Goal: Task Accomplishment & Management: Manage account settings

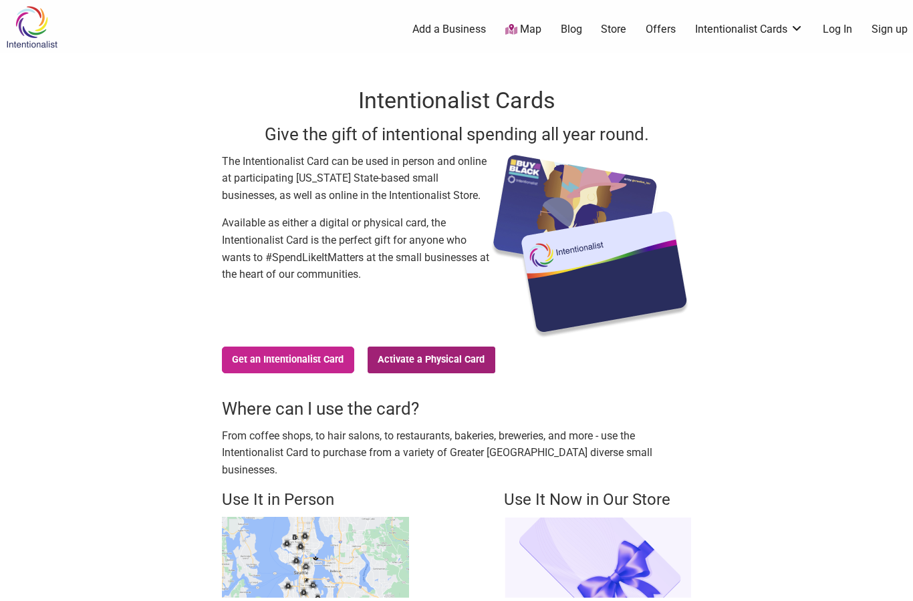
click at [425, 354] on link "Activate a Physical Card" at bounding box center [431, 360] width 128 height 27
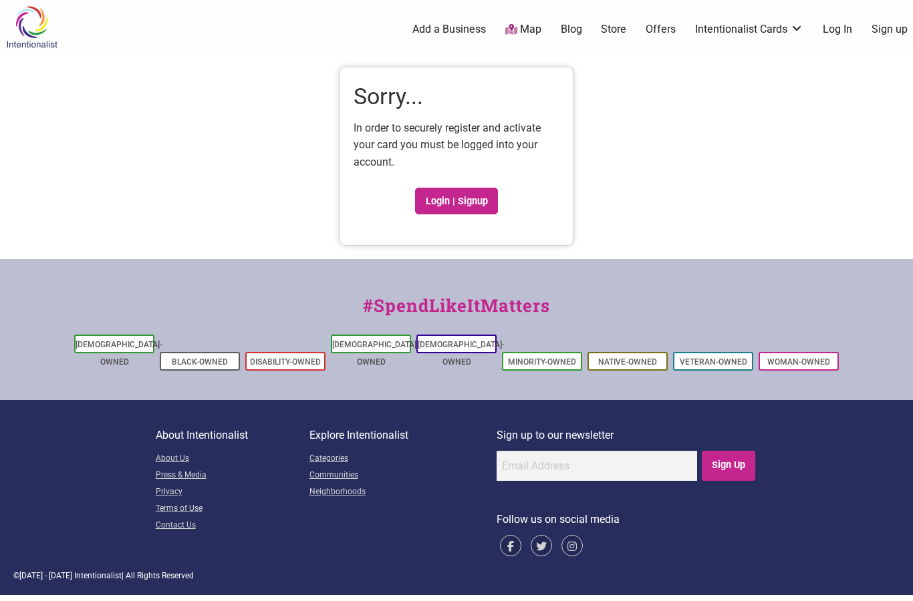
click at [840, 23] on link "Log In" at bounding box center [836, 29] width 29 height 15
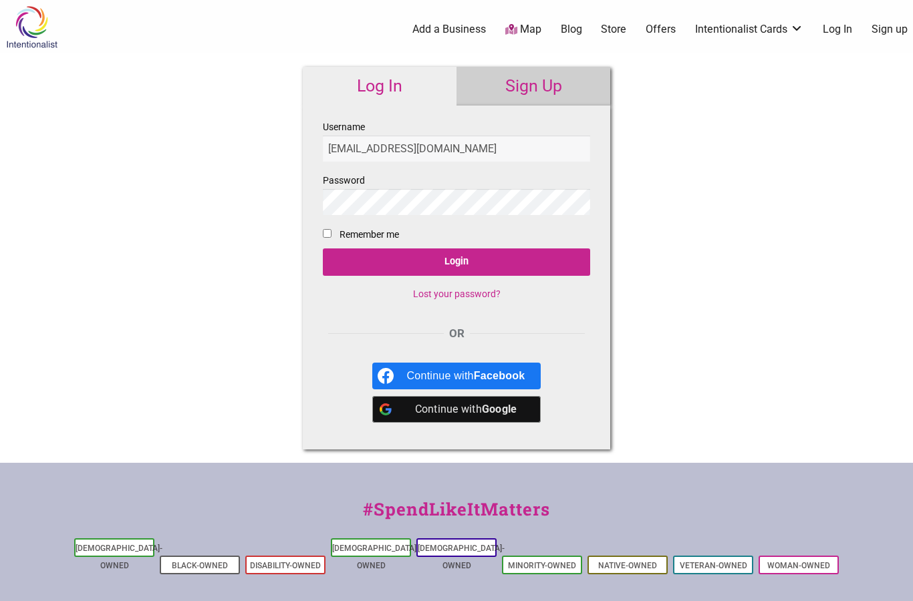
type input "[EMAIL_ADDRESS][DOMAIN_NAME]"
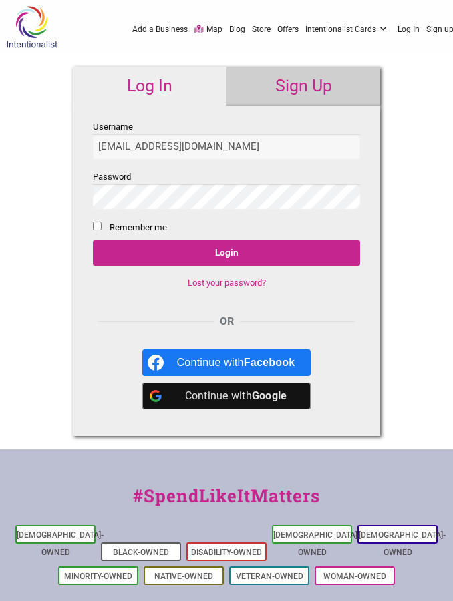
click at [333, 94] on link "Sign Up" at bounding box center [303, 86] width 154 height 39
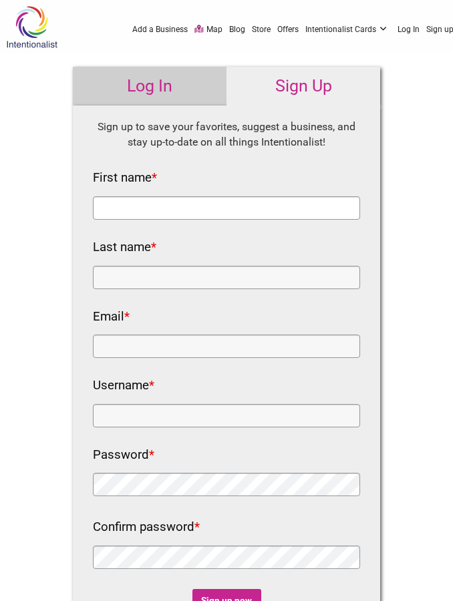
click at [229, 209] on input "First name *" at bounding box center [226, 207] width 267 height 23
type input "M"
click at [176, 88] on link "Log In" at bounding box center [150, 86] width 154 height 39
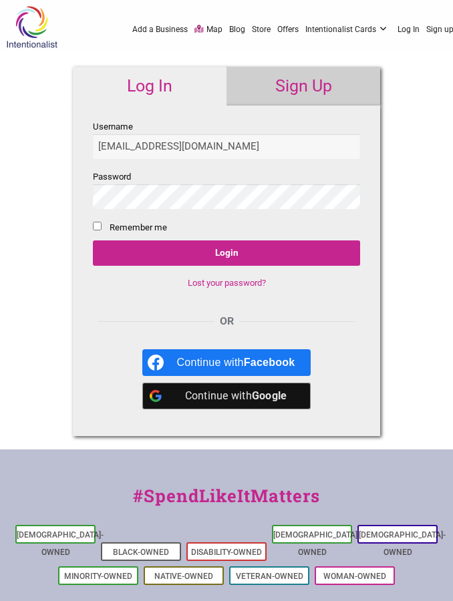
click at [251, 284] on link "Lost your password?" at bounding box center [227, 283] width 78 height 10
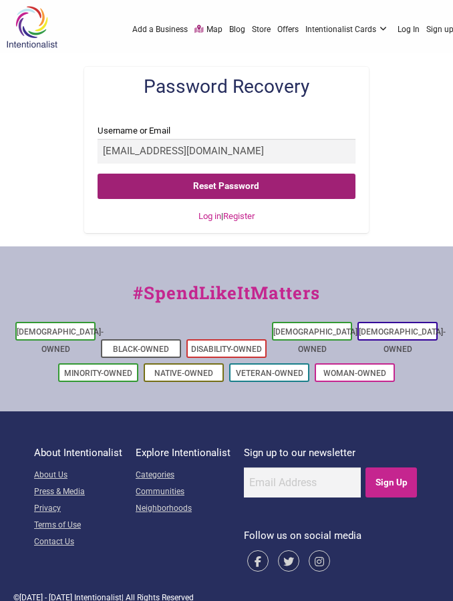
type input "[EMAIL_ADDRESS][DOMAIN_NAME]"
click at [285, 187] on input "Reset Password" at bounding box center [226, 186] width 257 height 25
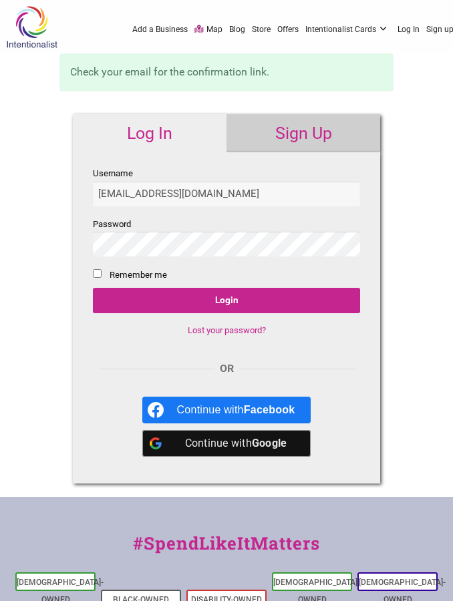
type input "[EMAIL_ADDRESS][DOMAIN_NAME]"
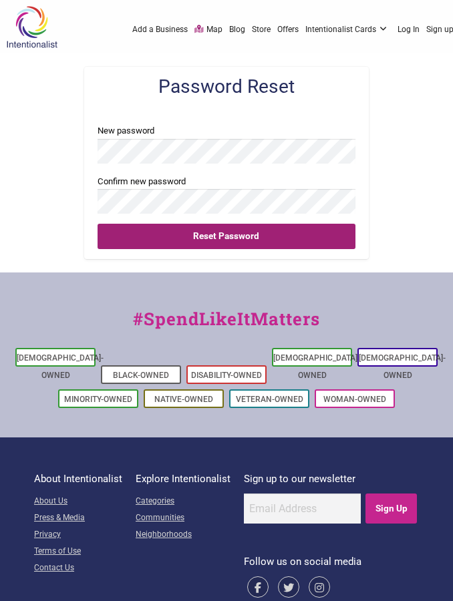
click at [302, 228] on input "Reset Password" at bounding box center [226, 236] width 257 height 25
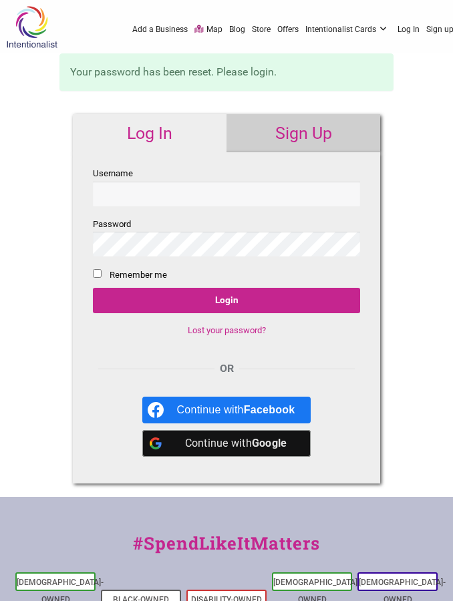
click at [197, 192] on input "Username" at bounding box center [226, 194] width 267 height 25
click at [208, 190] on input "Username" at bounding box center [226, 194] width 267 height 25
click at [131, 198] on input "Username" at bounding box center [226, 194] width 267 height 25
type input "Mareaangela"
click at [100, 273] on input "Remember me" at bounding box center [97, 273] width 9 height 9
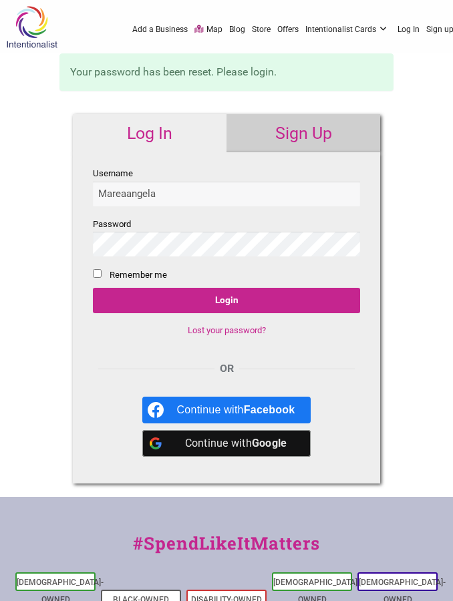
checkbox input "true"
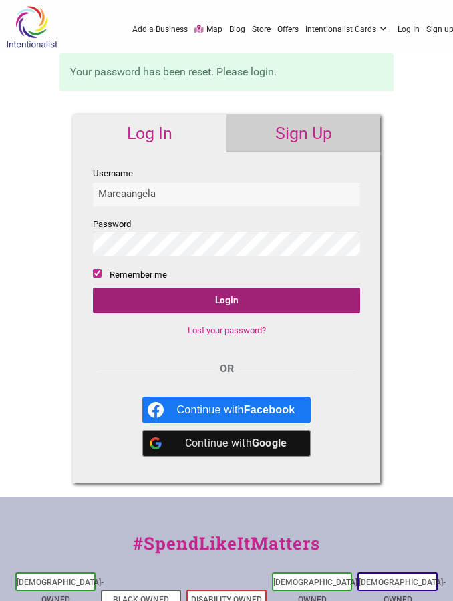
click at [152, 300] on input "Login" at bounding box center [226, 300] width 267 height 25
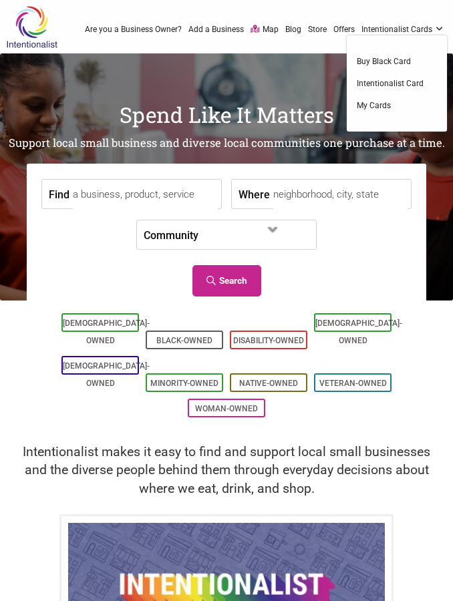
click at [410, 31] on link "Intentionalist Cards" at bounding box center [404, 29] width 86 height 12
click at [388, 106] on link "My Cards" at bounding box center [397, 106] width 80 height 12
click at [382, 105] on link "My Cards" at bounding box center [397, 106] width 80 height 12
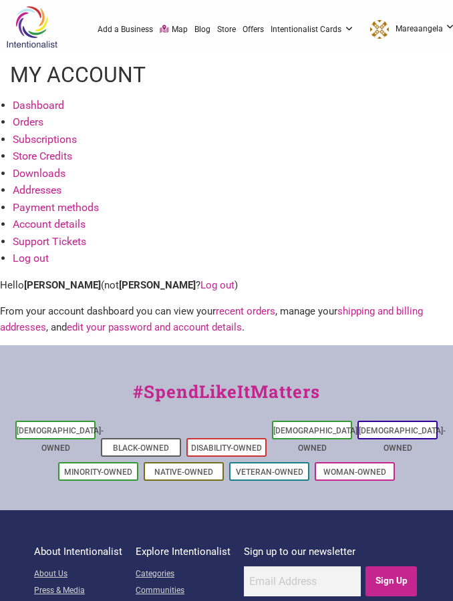
click at [59, 109] on link "Dashboard" at bounding box center [38, 105] width 51 height 13
click at [33, 119] on link "Orders" at bounding box center [28, 122] width 31 height 13
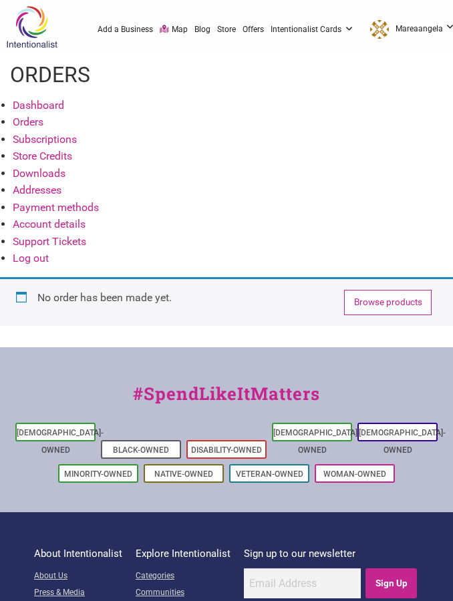
click at [49, 190] on link "Addresses" at bounding box center [37, 190] width 49 height 13
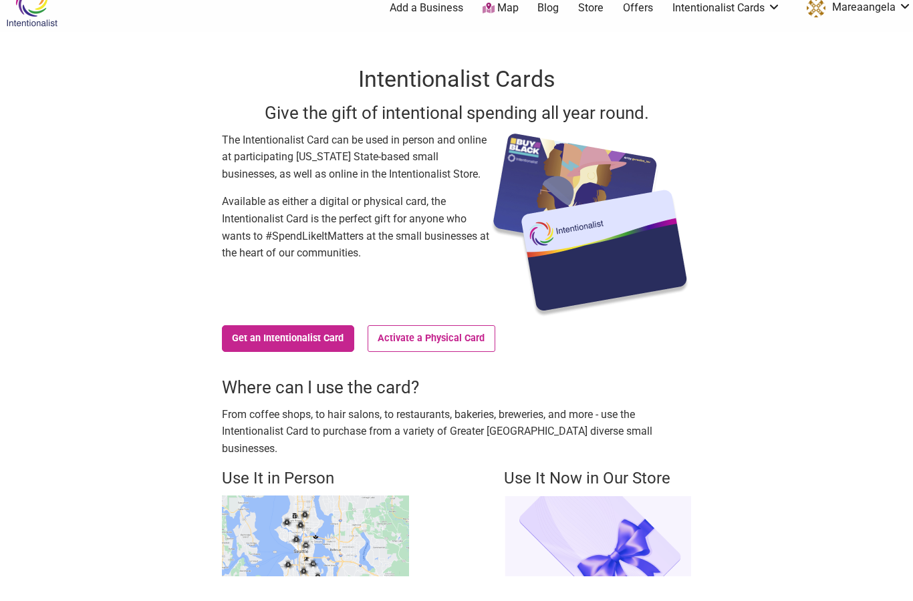
scroll to position [27, 0]
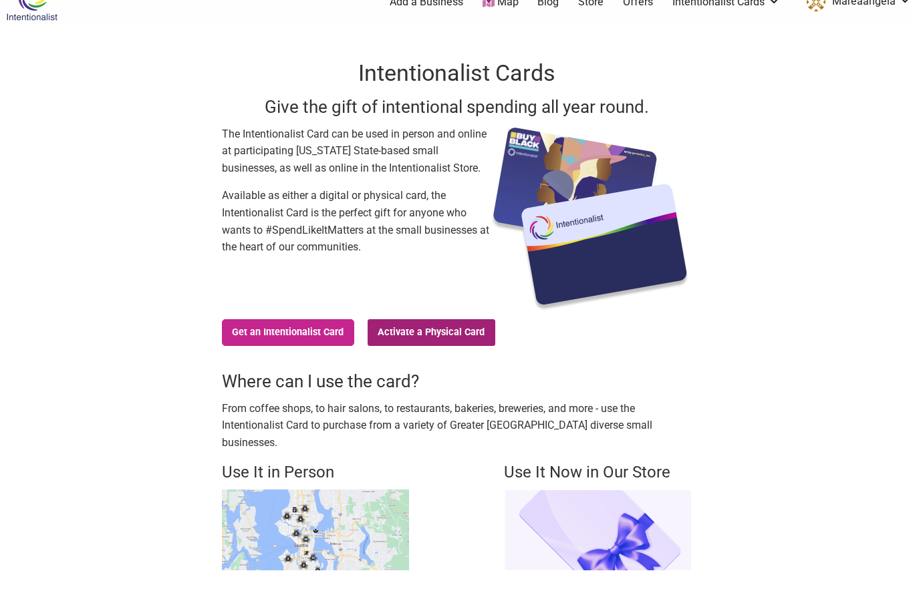
click at [452, 331] on link "Activate a Physical Card" at bounding box center [431, 332] width 128 height 27
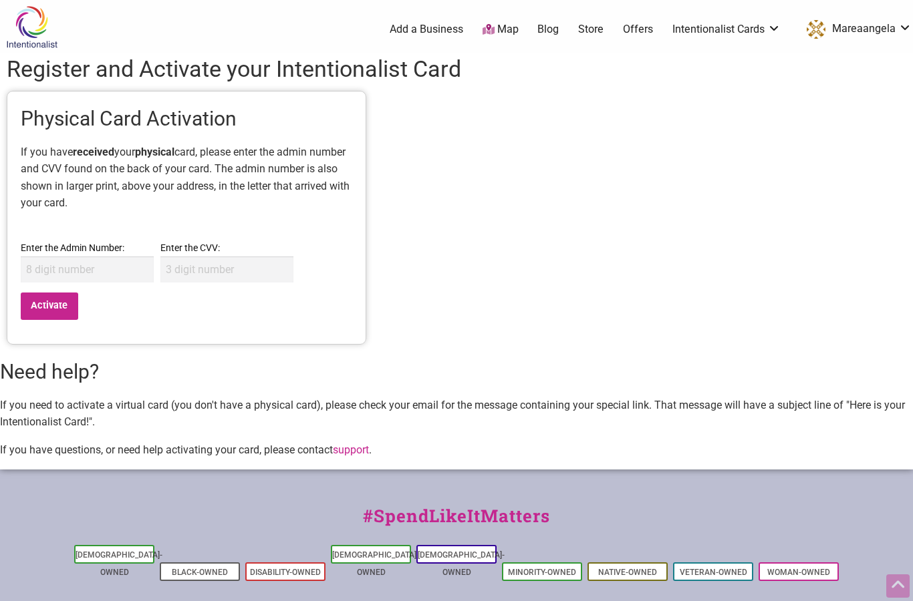
scroll to position [104, 0]
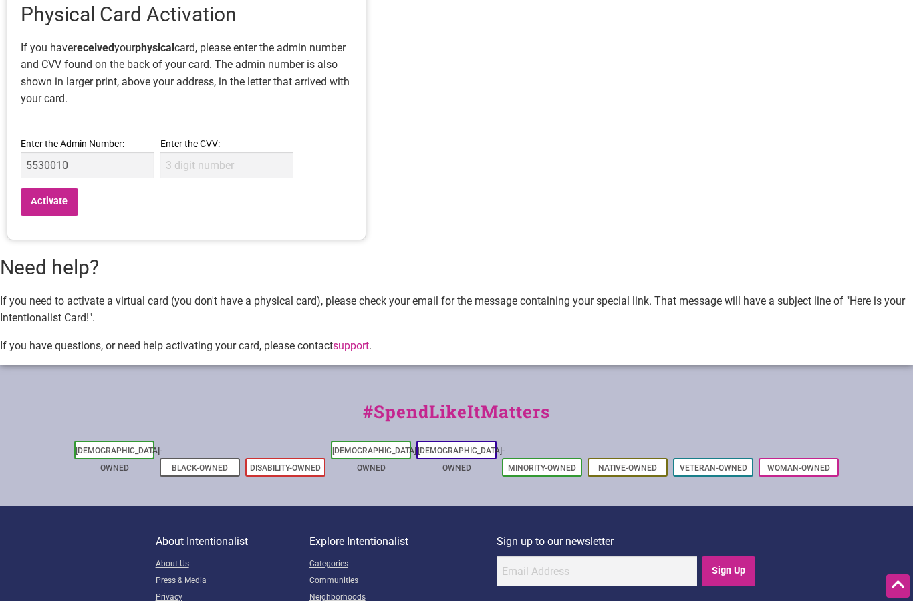
type input "55300100"
type input "5"
type input "63890483"
click at [197, 164] on input "Enter the CVV:" at bounding box center [226, 165] width 133 height 26
type input "694"
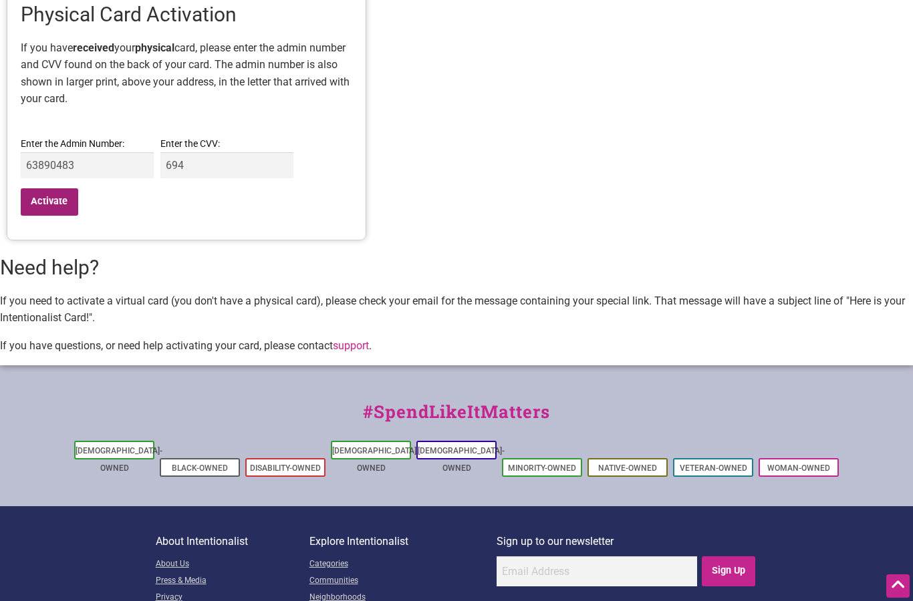
click at [53, 204] on input "Activate" at bounding box center [49, 201] width 57 height 27
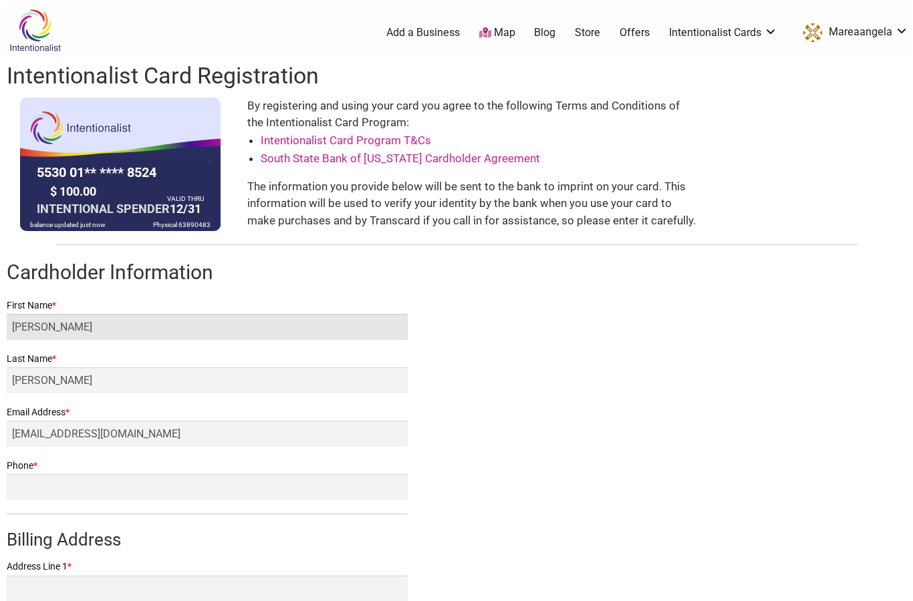
click at [139, 333] on input "Angela Castaneda" at bounding box center [207, 327] width 401 height 26
type input "A"
type input "MAREA ANGELA"
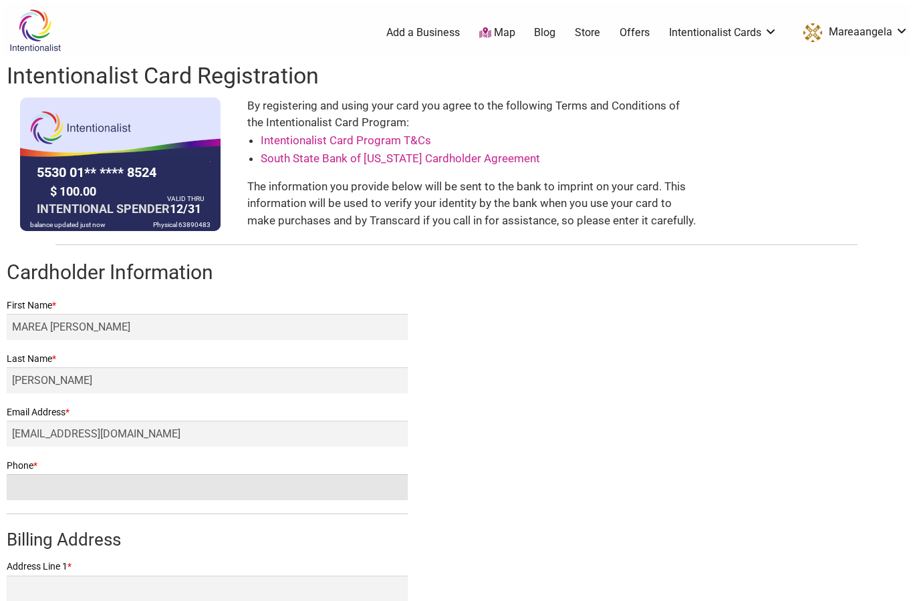
click at [373, 482] on input "Phone *" at bounding box center [207, 487] width 401 height 26
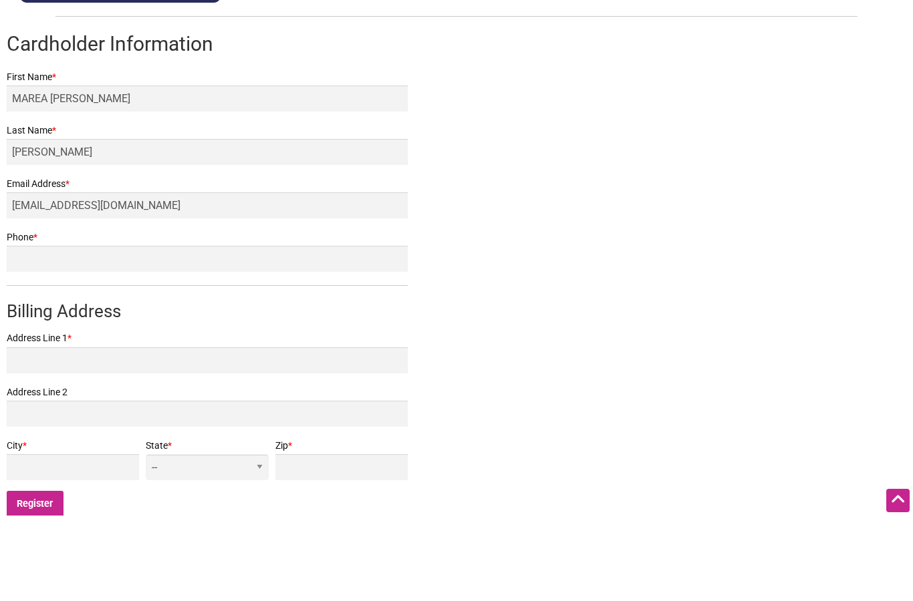
type input "2064591430"
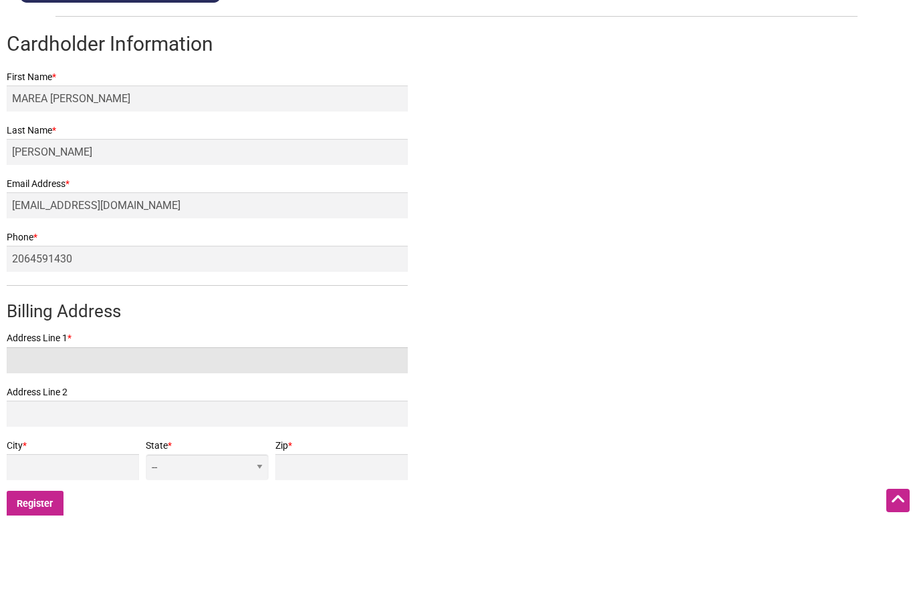
type input "2914 16th Ave S"
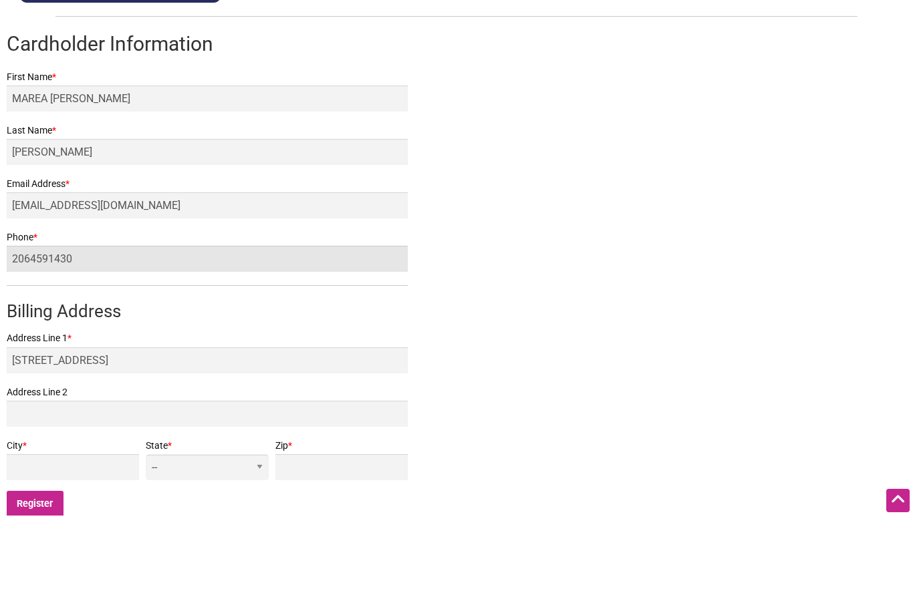
type input "Seattle"
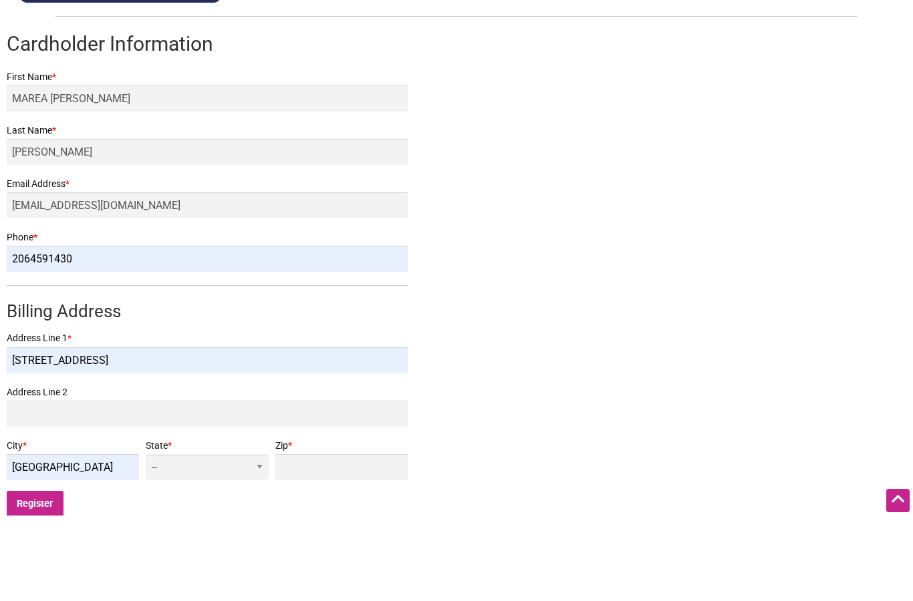
select select "WA"
type input "98144"
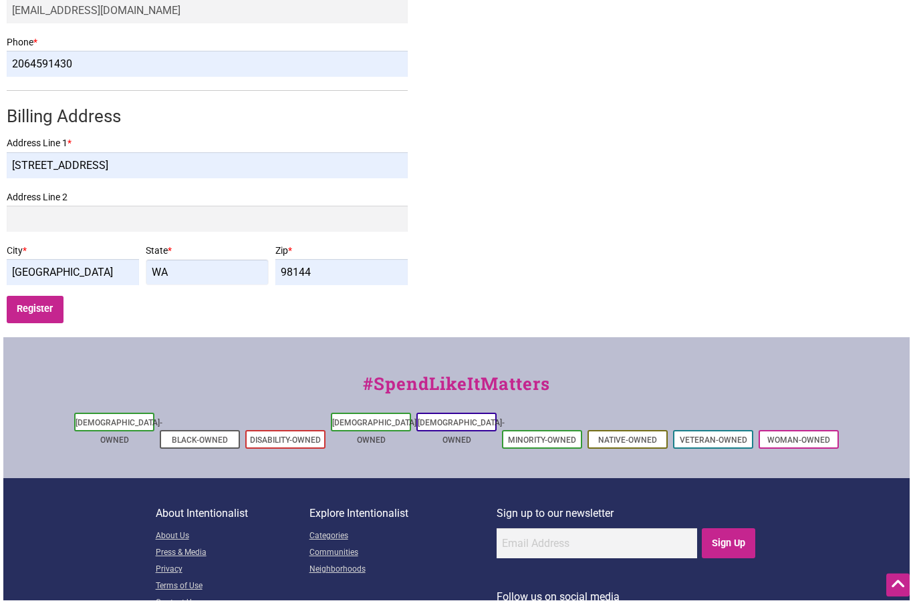
scroll to position [422, 0]
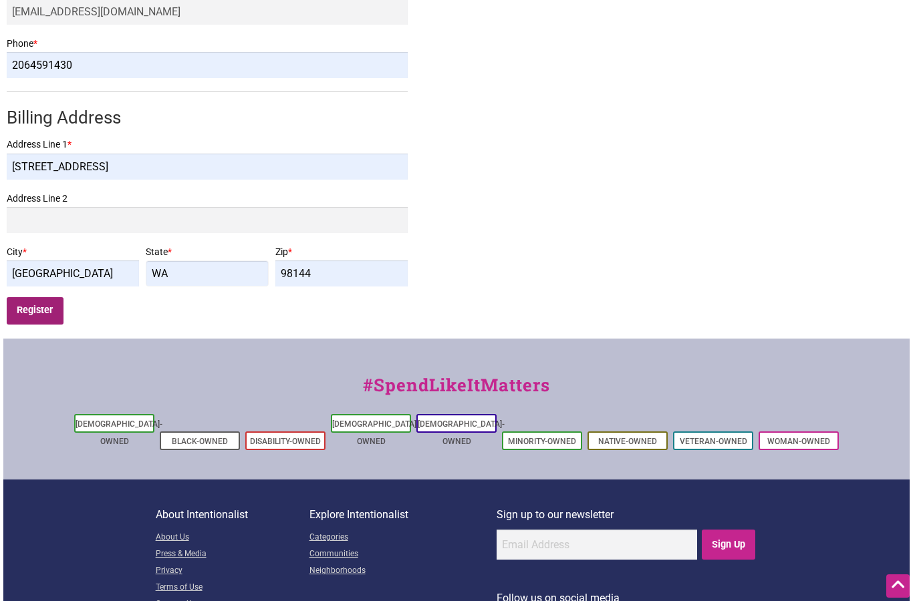
click at [26, 303] on input "Register" at bounding box center [35, 310] width 57 height 27
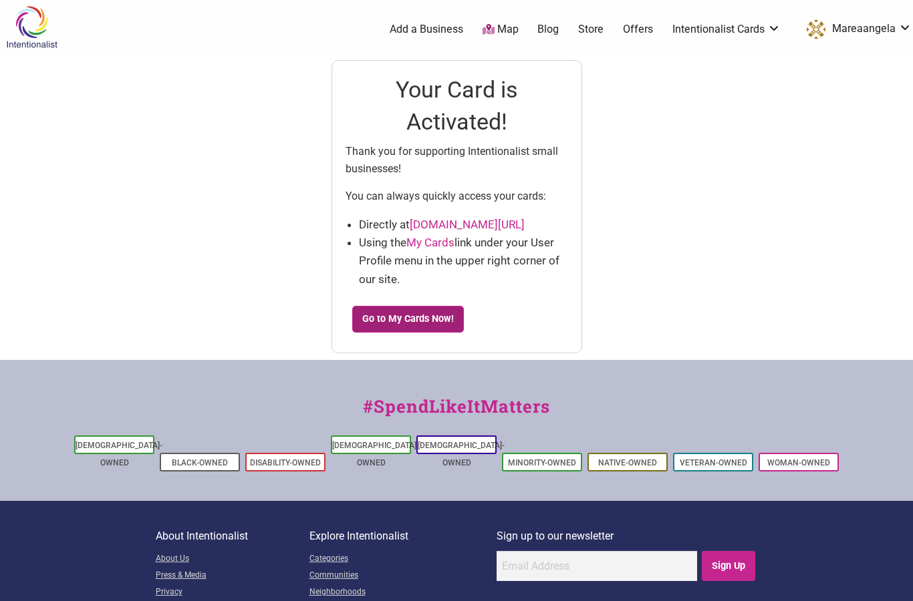
click at [407, 309] on link "Go to My Cards Now!" at bounding box center [408, 319] width 112 height 27
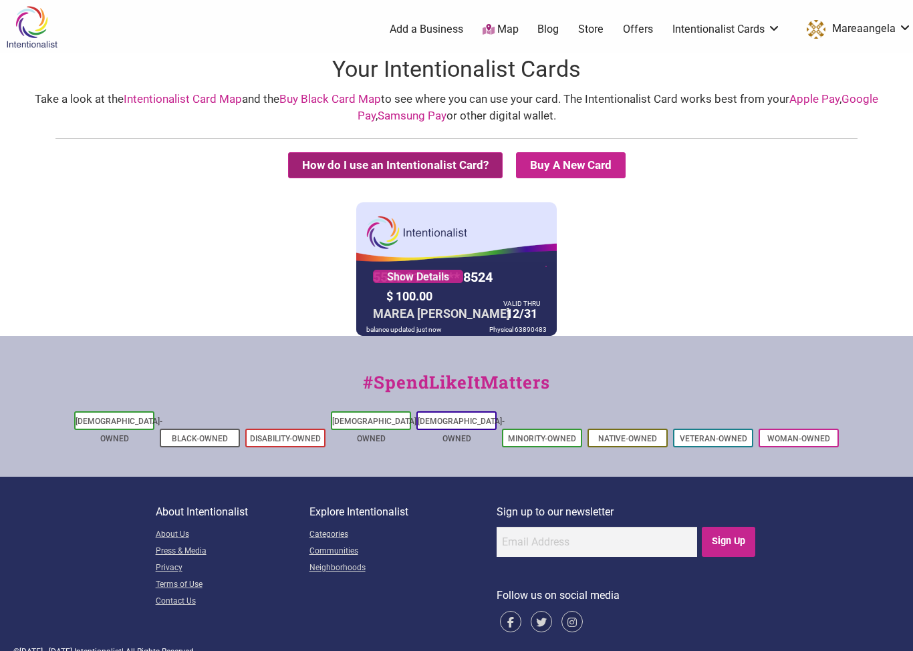
click at [428, 171] on button "How do I use an Intentionalist Card?" at bounding box center [395, 165] width 214 height 26
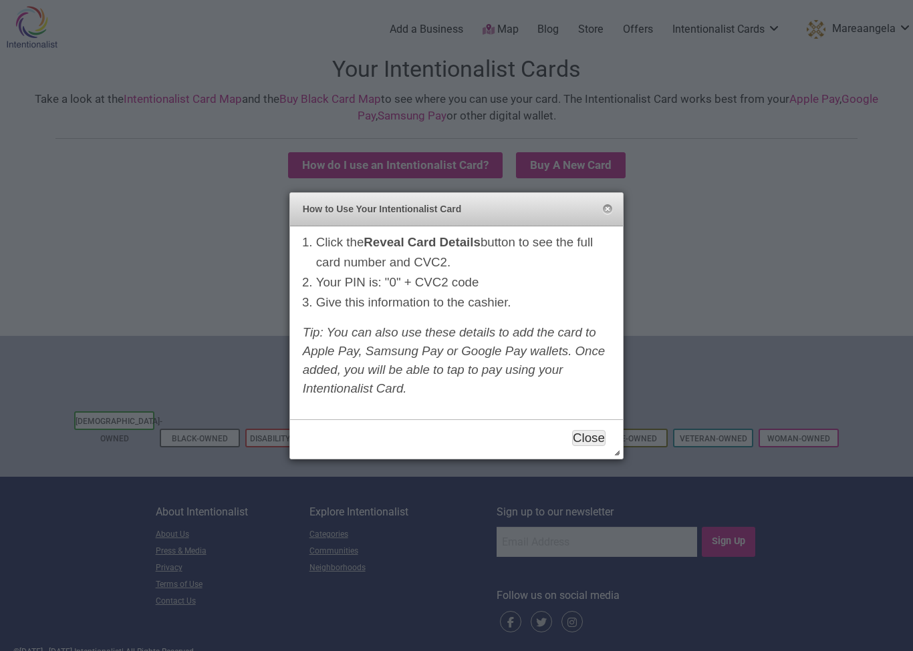
click at [590, 436] on button "Close" at bounding box center [588, 438] width 33 height 16
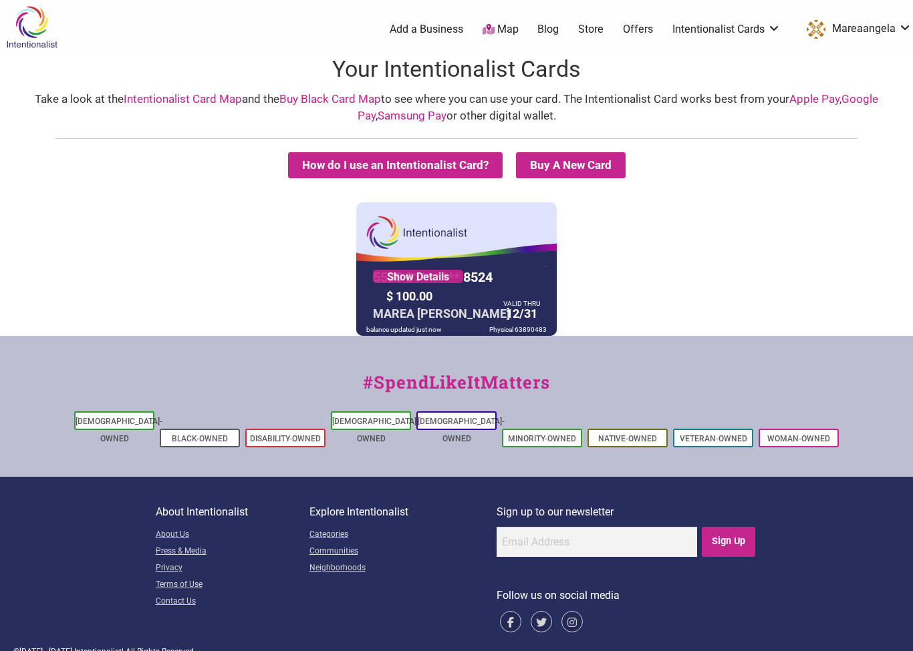
click at [502, 28] on link "Map" at bounding box center [500, 29] width 36 height 15
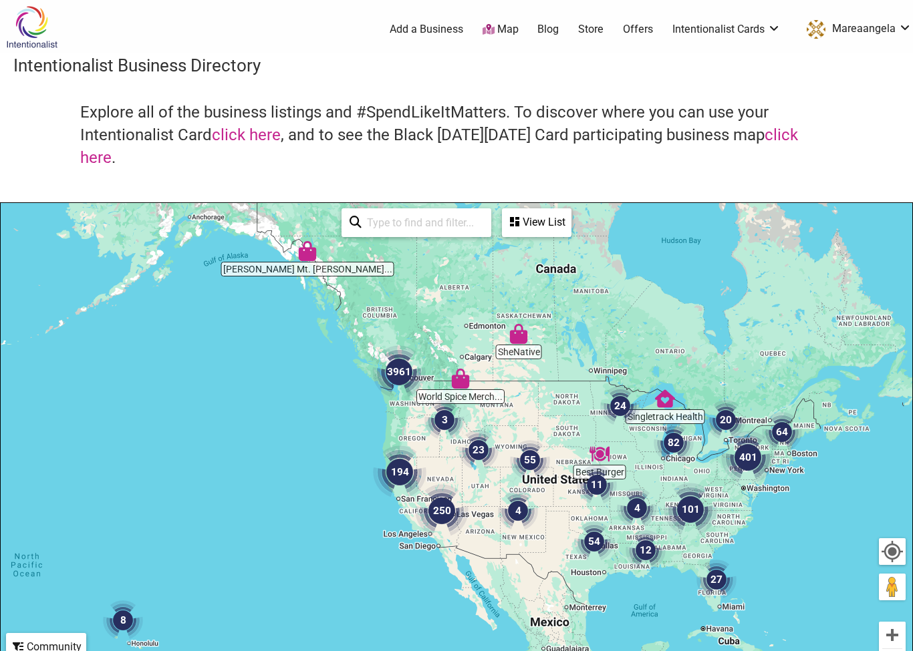
click at [402, 401] on img "3961" at bounding box center [399, 372] width 64 height 64
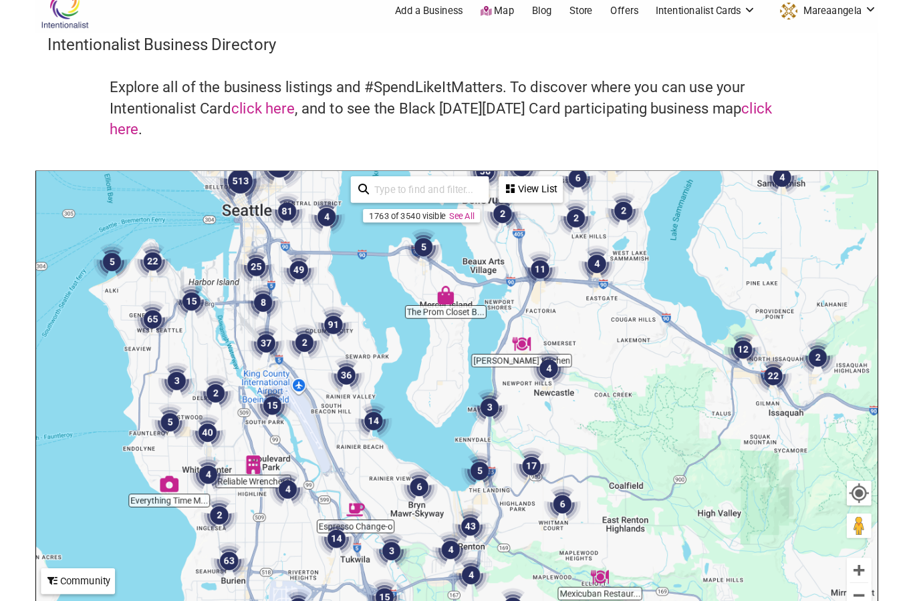
scroll to position [17, 0]
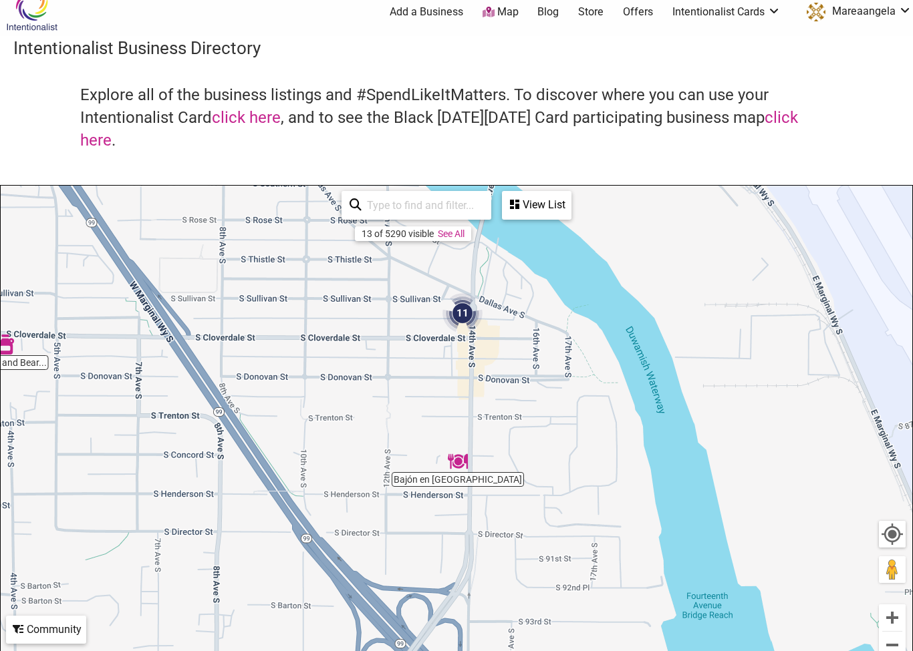
click at [466, 201] on input "search" at bounding box center [422, 205] width 122 height 26
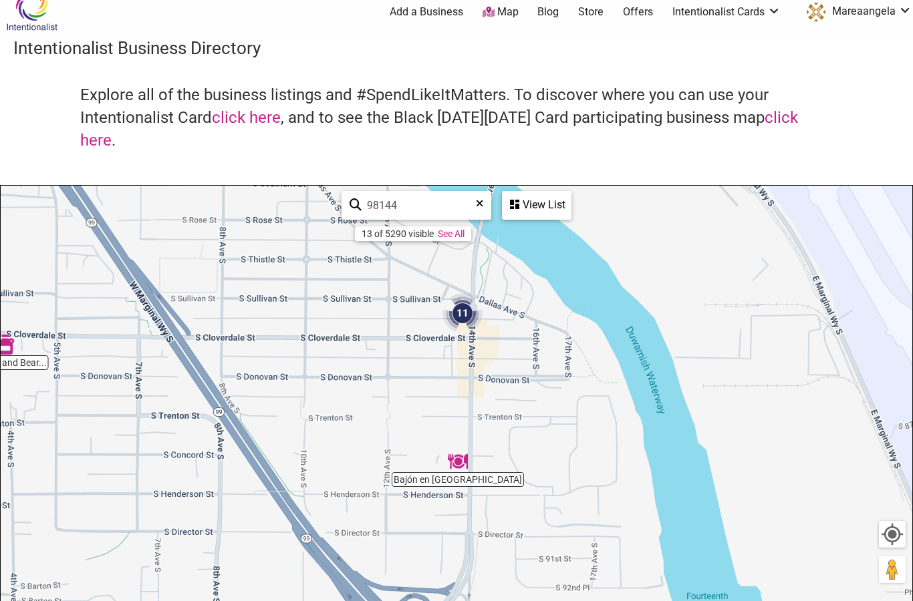
type input "98144"
click at [545, 206] on div "View List" at bounding box center [536, 204] width 67 height 25
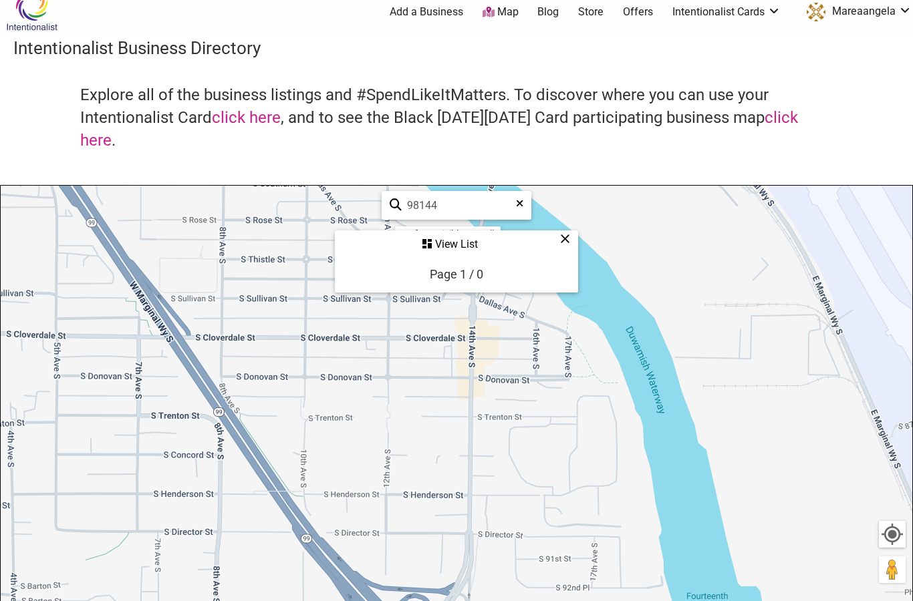
click at [462, 236] on div "View List" at bounding box center [456, 244] width 241 height 25
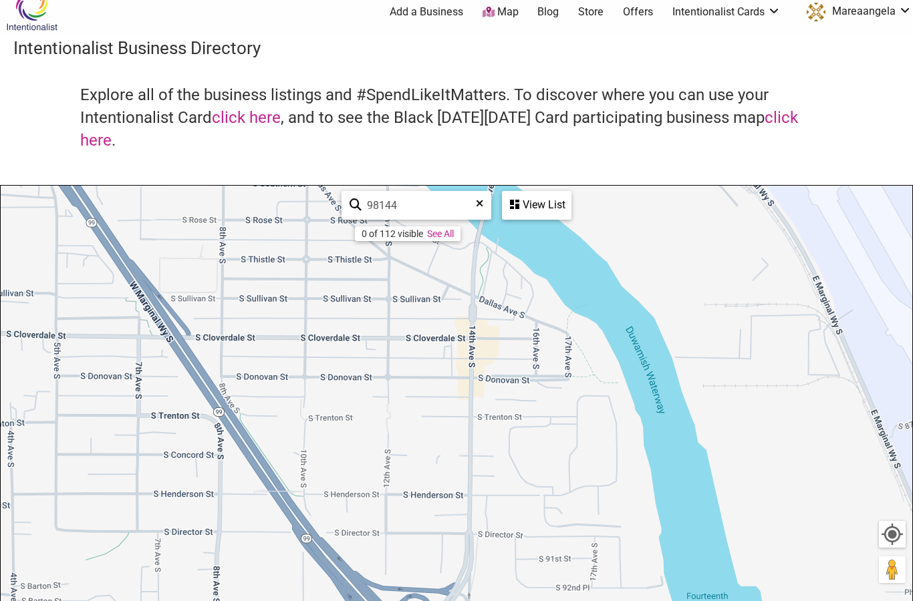
click at [532, 211] on div "View List" at bounding box center [536, 204] width 67 height 25
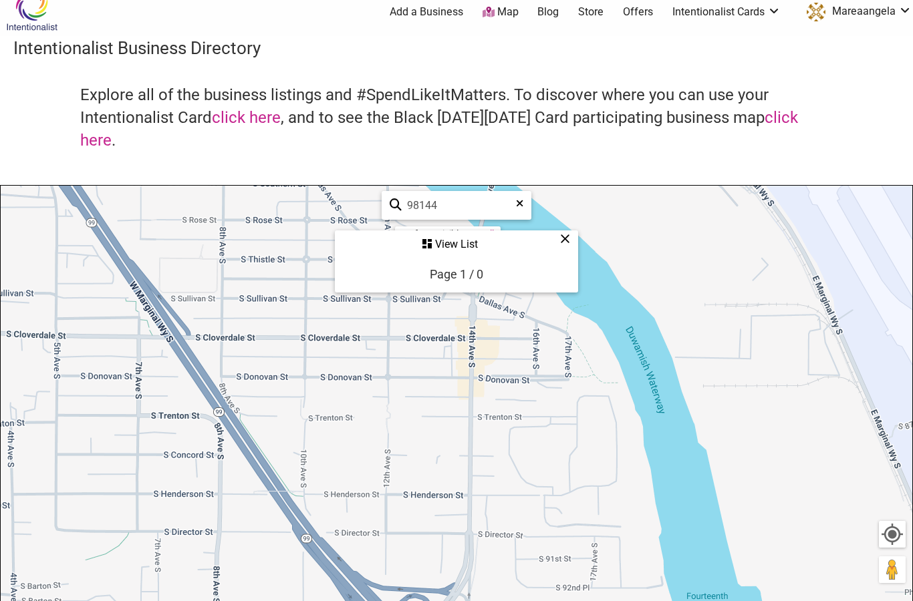
click at [471, 277] on div "Page 1 / 0" at bounding box center [456, 274] width 53 height 14
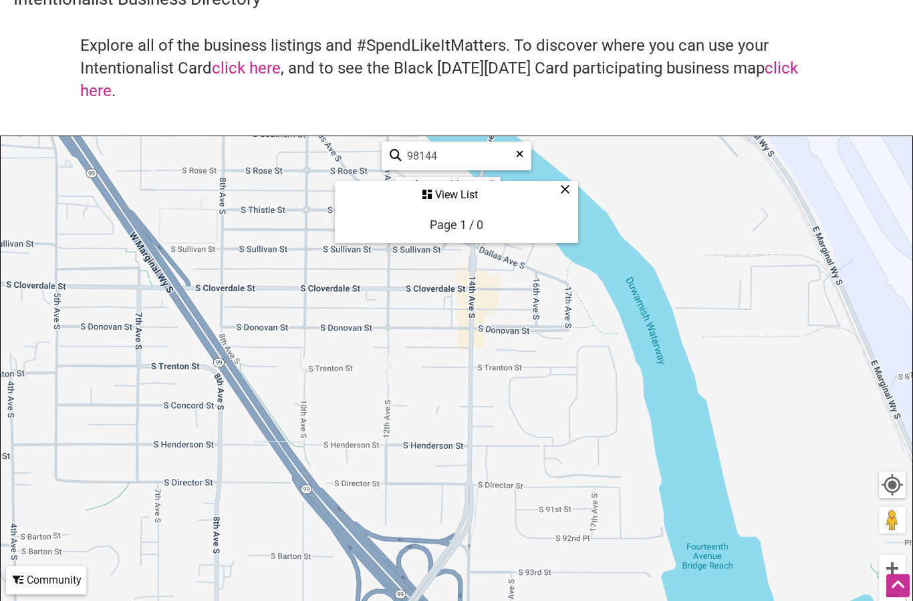
scroll to position [63, 0]
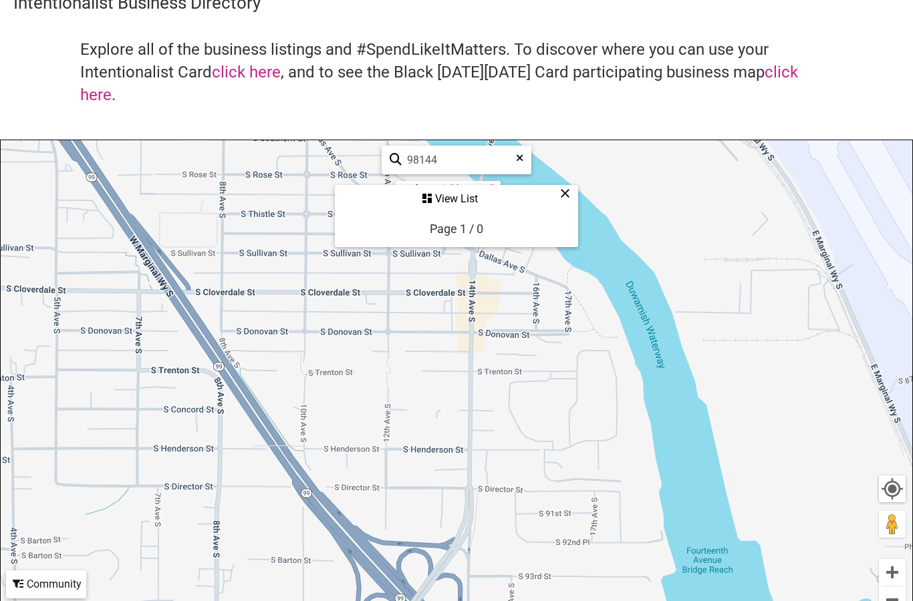
click at [458, 226] on div "Page 1 / 0" at bounding box center [456, 229] width 53 height 14
click at [460, 201] on div "View List" at bounding box center [456, 198] width 241 height 25
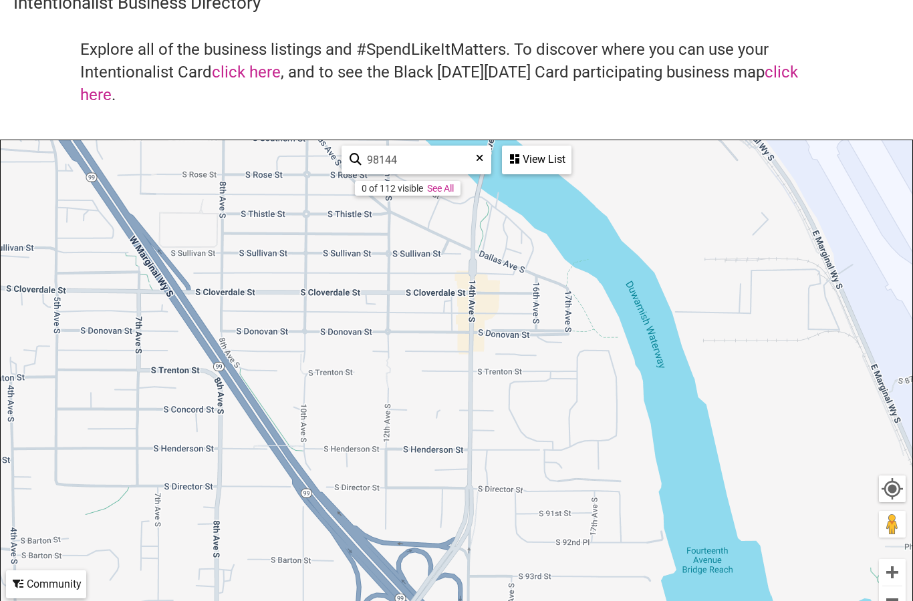
click at [448, 184] on link "See All" at bounding box center [440, 188] width 27 height 11
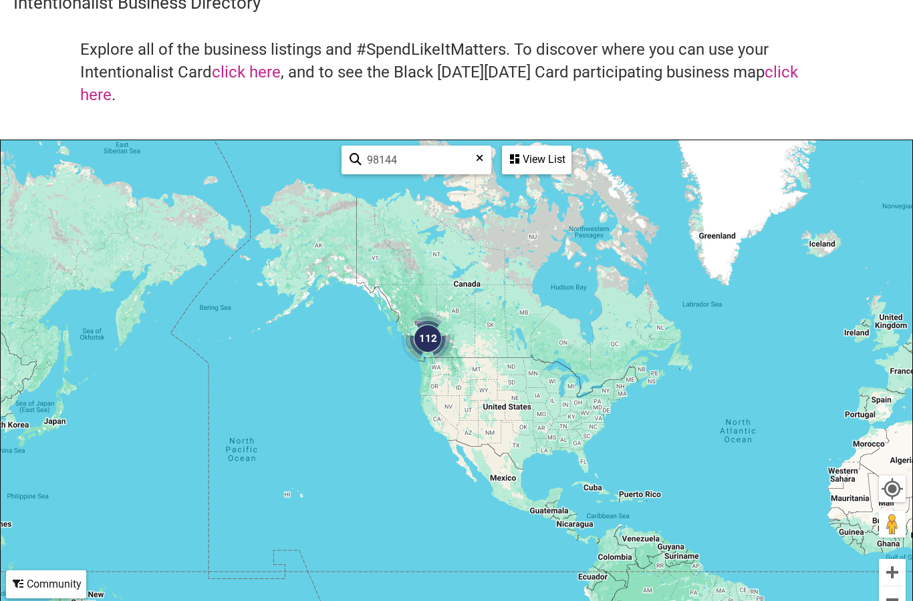
click at [480, 163] on icon at bounding box center [479, 163] width 7 height 20
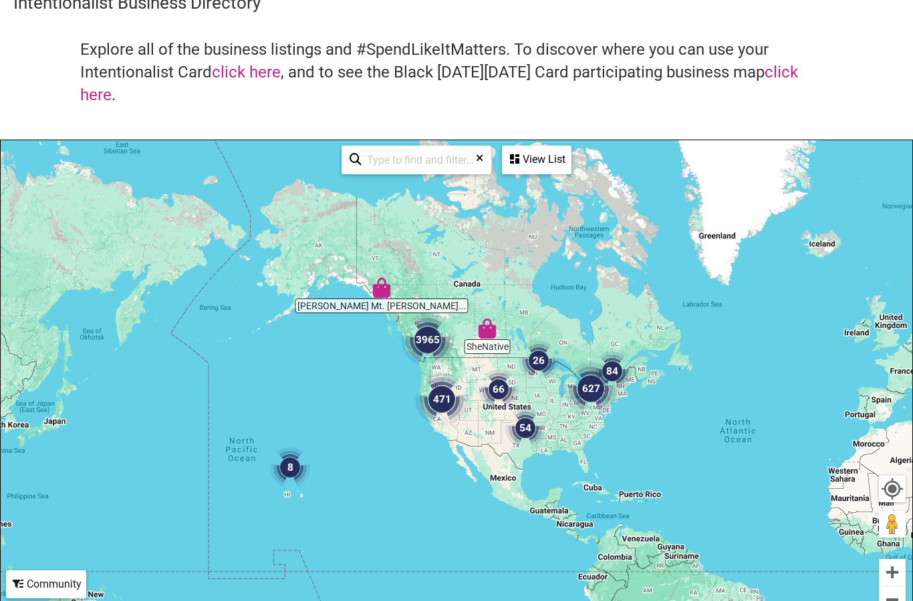
click at [540, 163] on div "View List" at bounding box center [536, 159] width 67 height 25
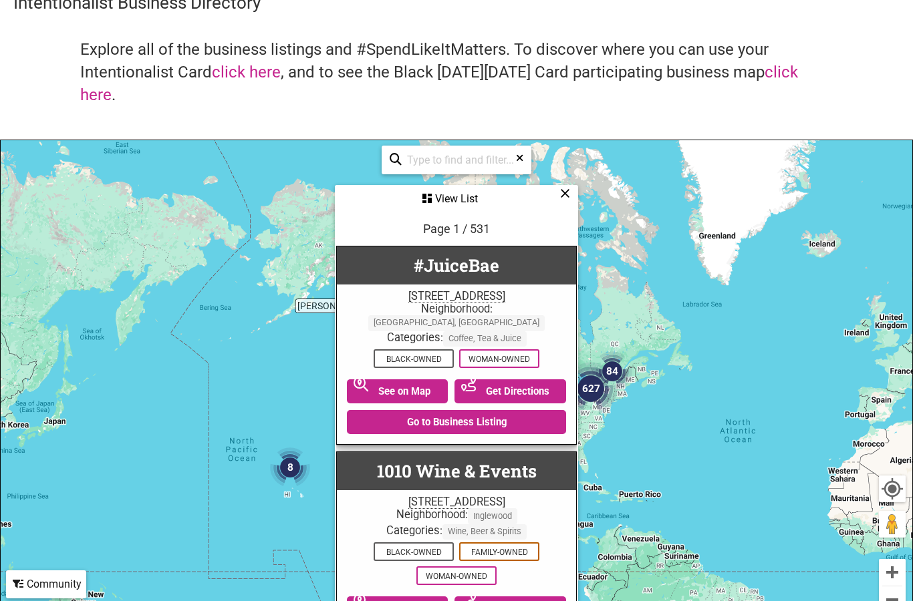
click at [463, 152] on input "search" at bounding box center [462, 160] width 121 height 26
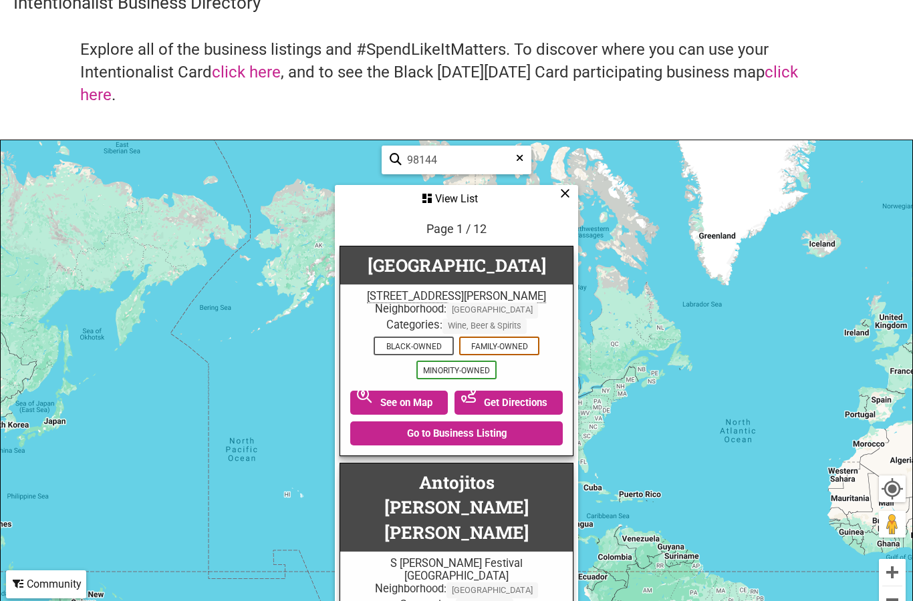
type input "98144"
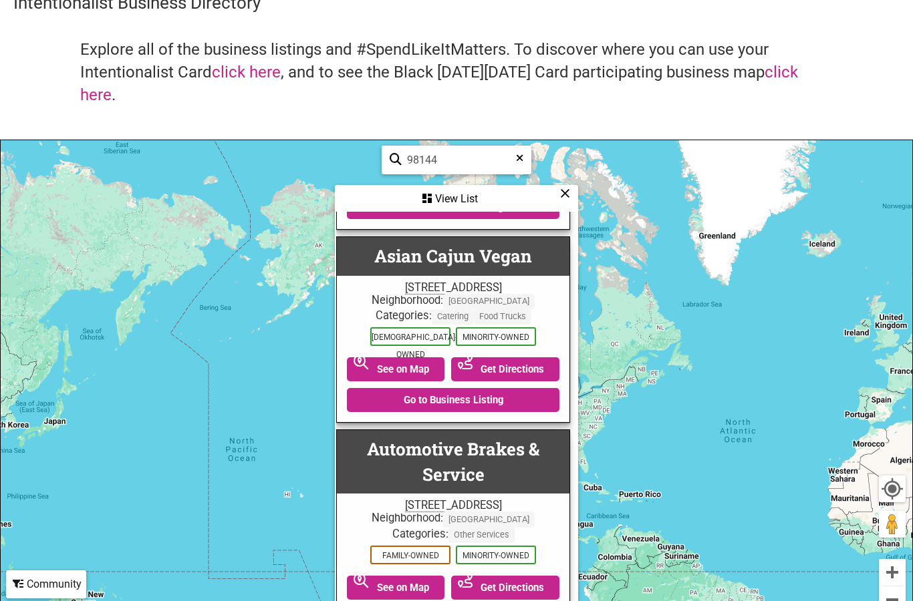
scroll to position [507, 3]
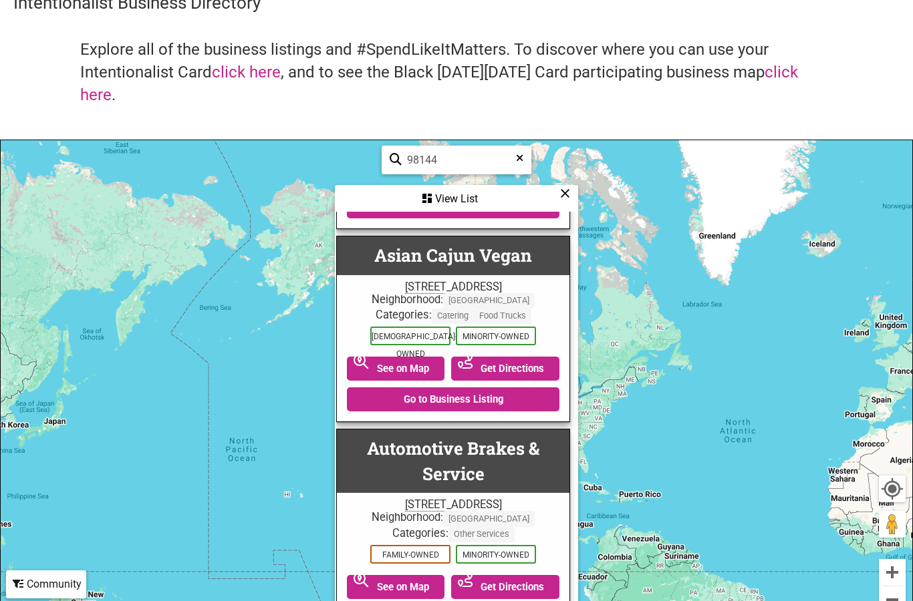
click at [446, 281] on div "3002 Beacon Ave S, Seattle, WA 98144" at bounding box center [452, 287] width 219 height 13
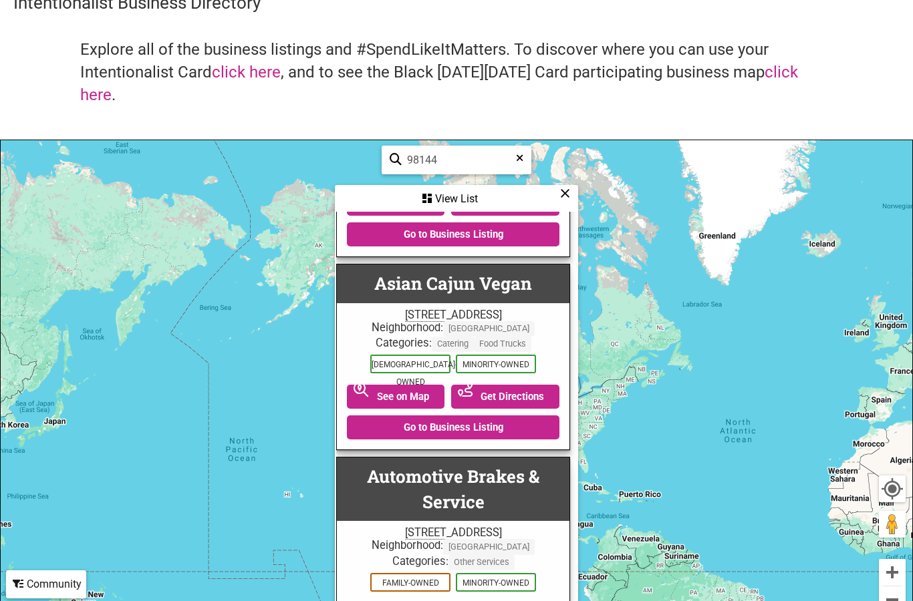
scroll to position [474, 3]
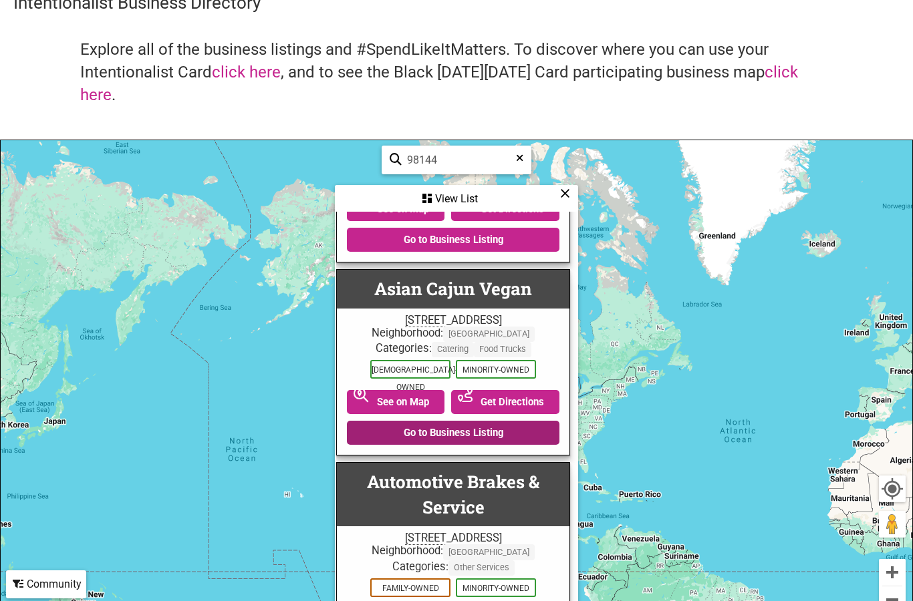
click at [511, 421] on link "Go to Business Listing" at bounding box center [453, 433] width 212 height 24
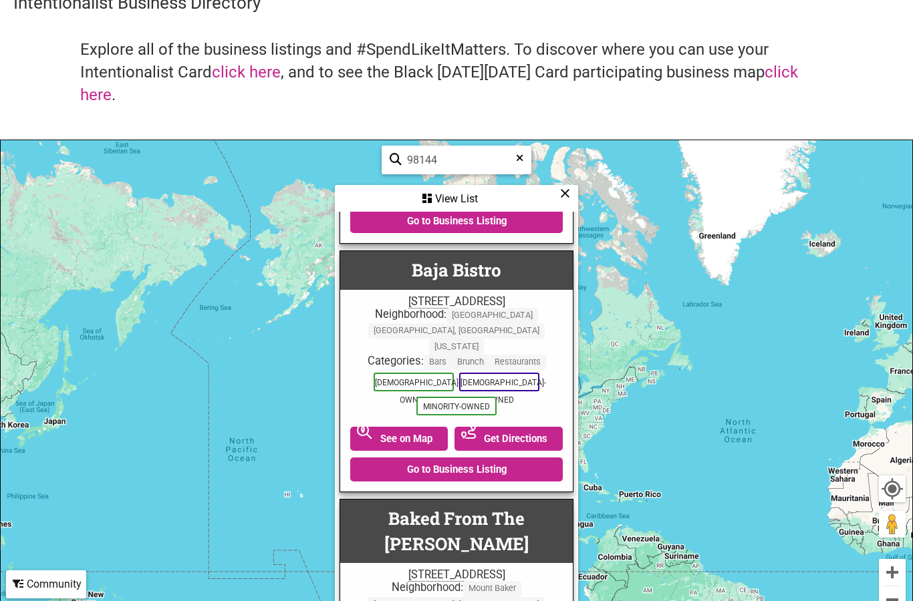
scroll to position [905, -3]
click at [518, 457] on link "Go to Business Listing" at bounding box center [456, 469] width 212 height 24
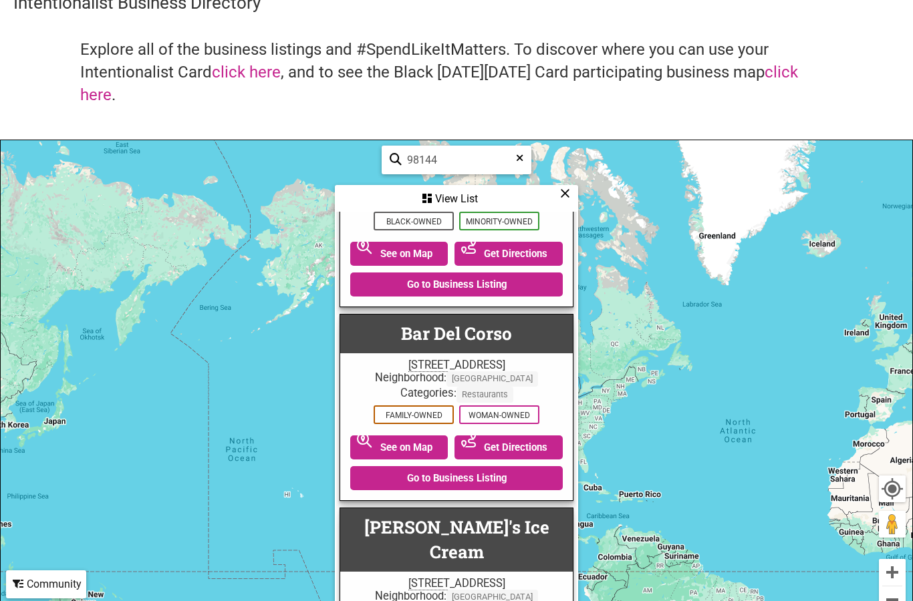
scroll to position [1324, -3]
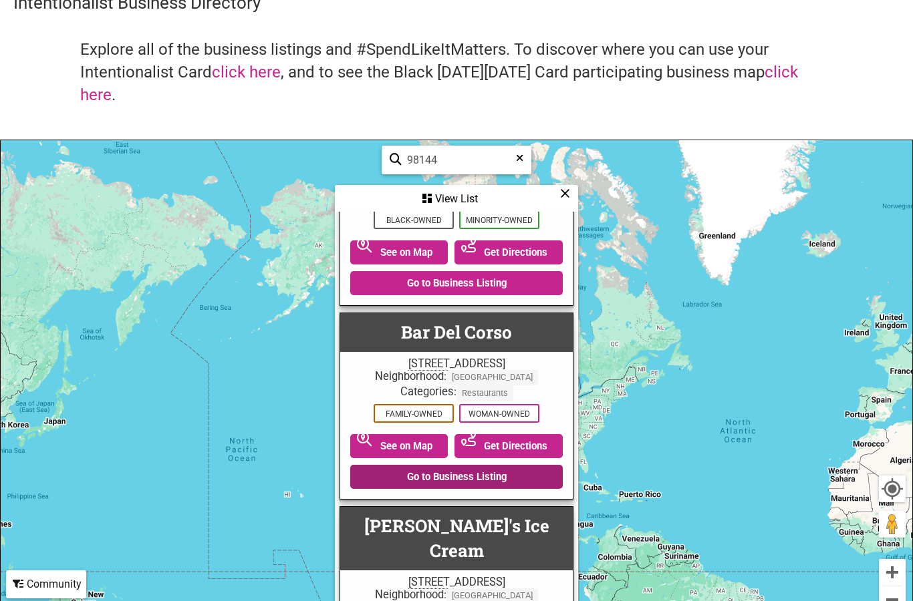
click at [510, 465] on link "Go to Business Listing" at bounding box center [456, 477] width 212 height 24
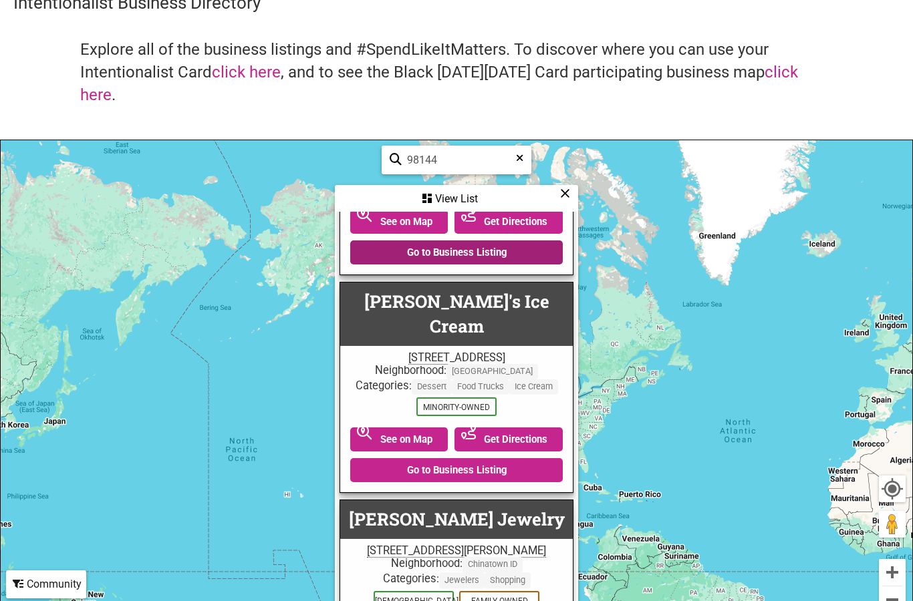
scroll to position [1519, 1]
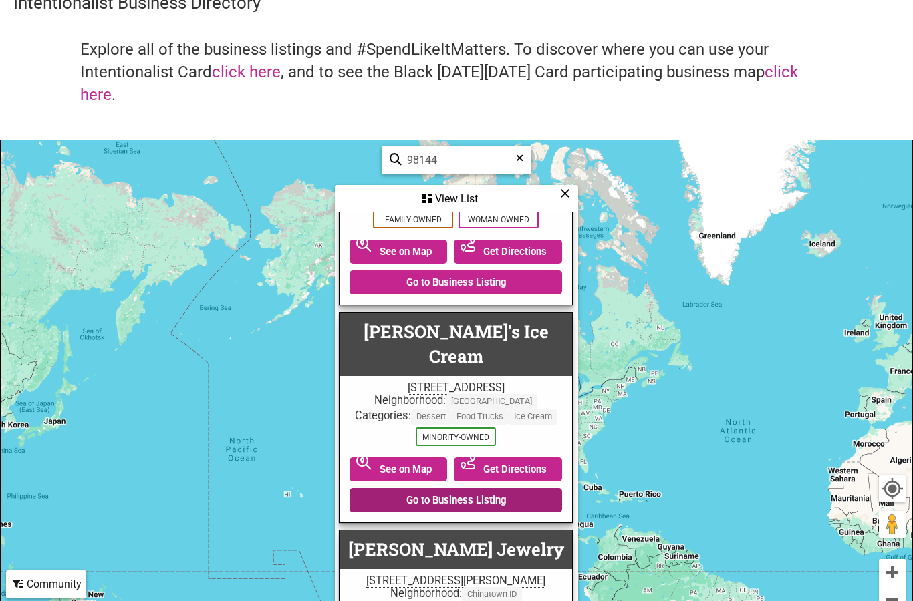
click at [473, 488] on link "Go to Business Listing" at bounding box center [455, 500] width 212 height 24
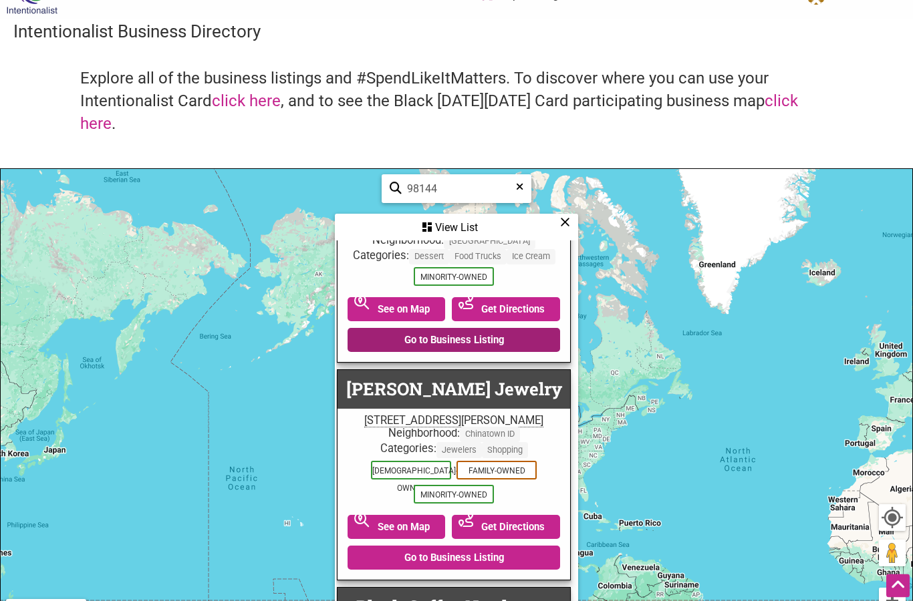
scroll to position [0, 0]
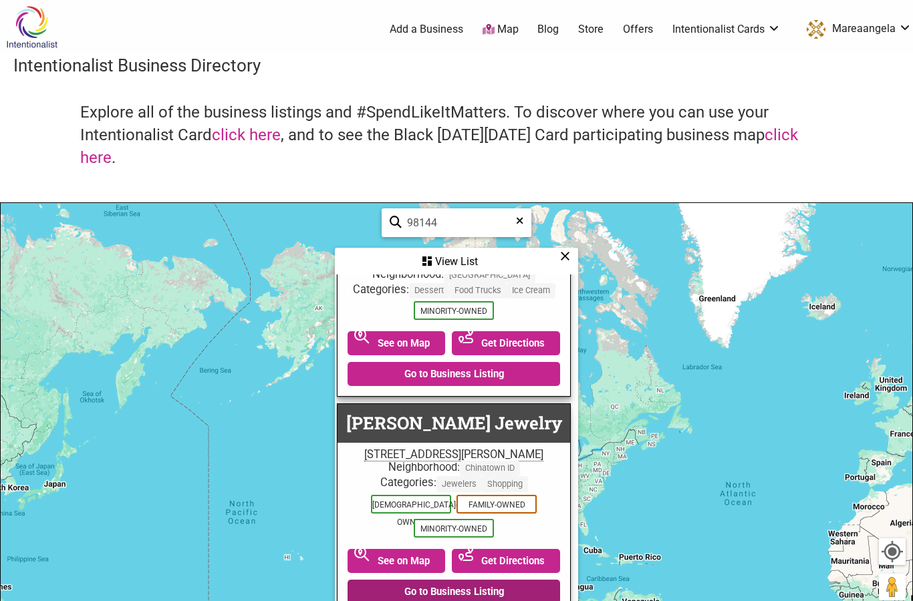
click at [451, 580] on link "Go to Business Listing" at bounding box center [453, 592] width 212 height 24
click at [571, 259] on div "View List" at bounding box center [456, 261] width 241 height 25
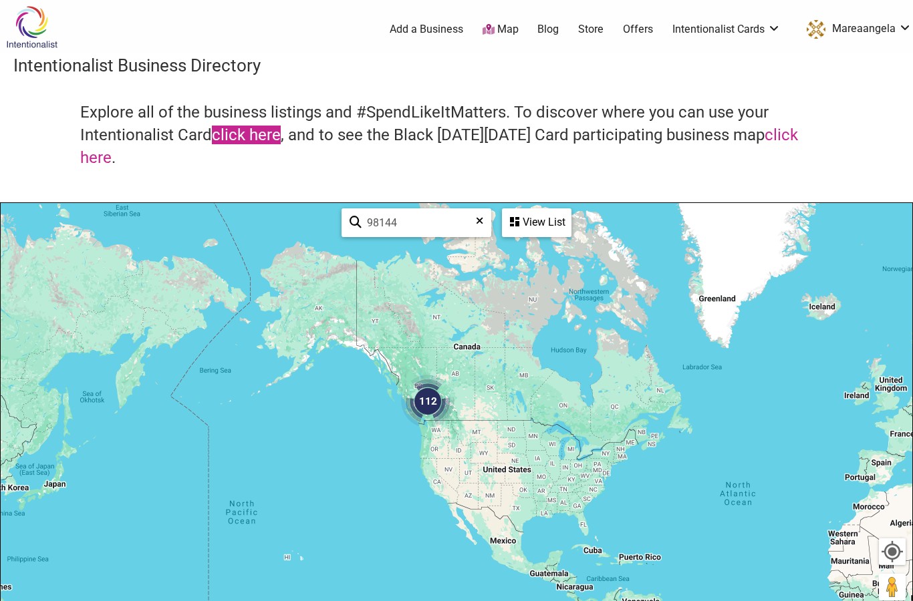
click at [255, 129] on link "click here" at bounding box center [246, 135] width 69 height 19
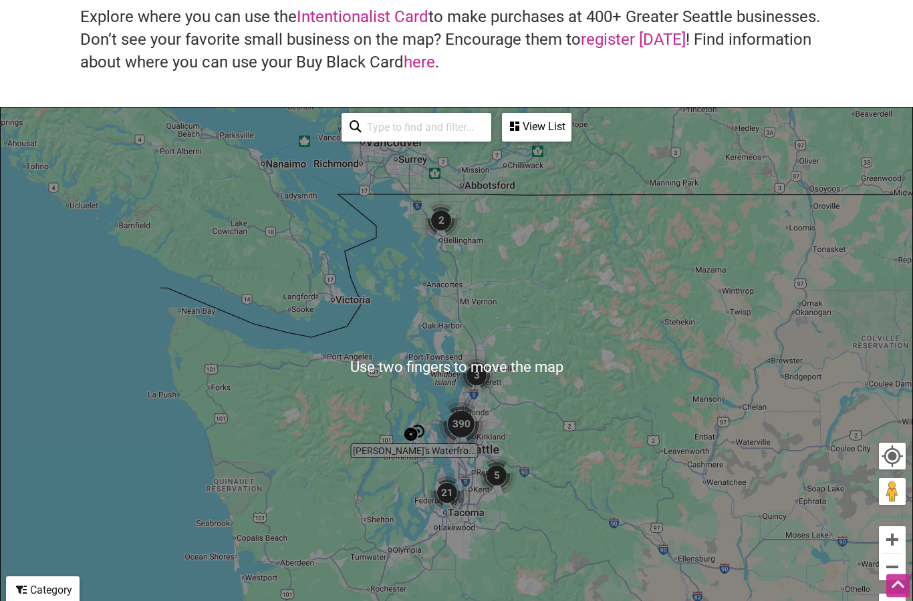
scroll to position [96, 0]
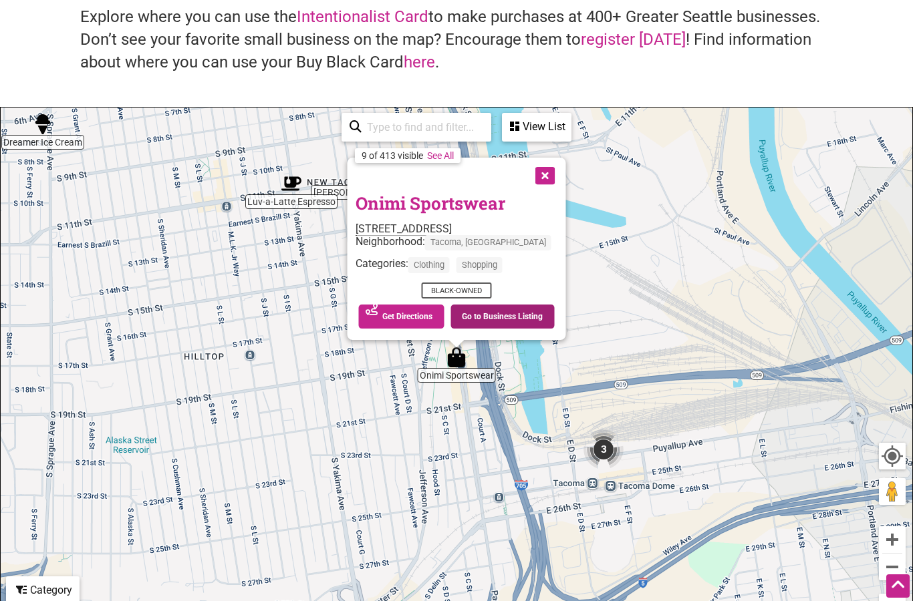
click at [500, 313] on link "Go to Business Listing" at bounding box center [502, 317] width 104 height 24
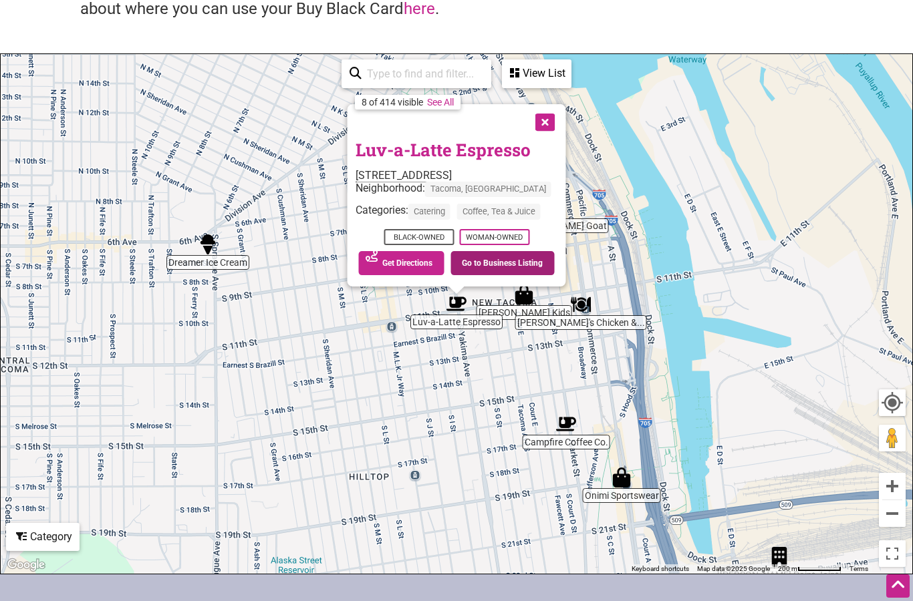
click at [494, 265] on link "Go to Business Listing" at bounding box center [502, 263] width 104 height 24
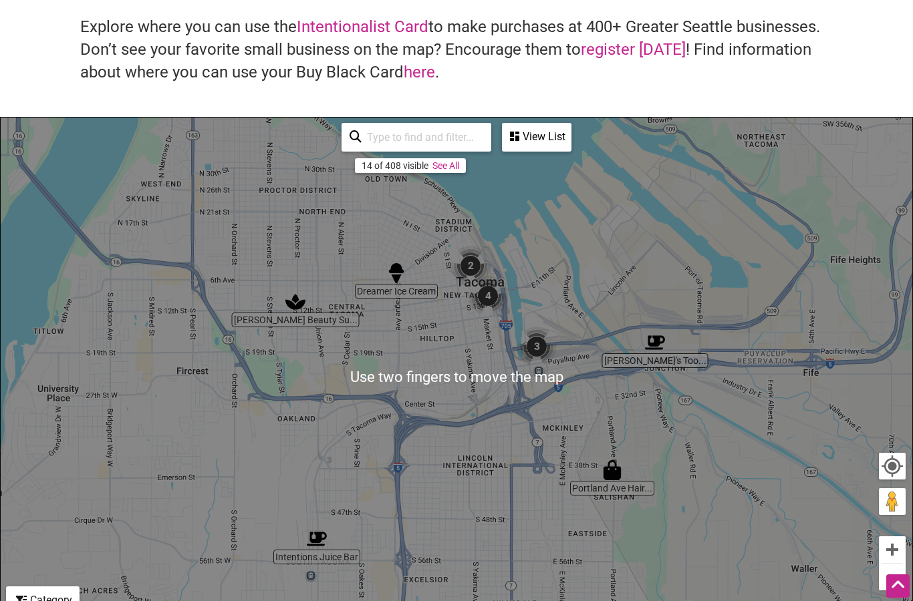
scroll to position [0, 0]
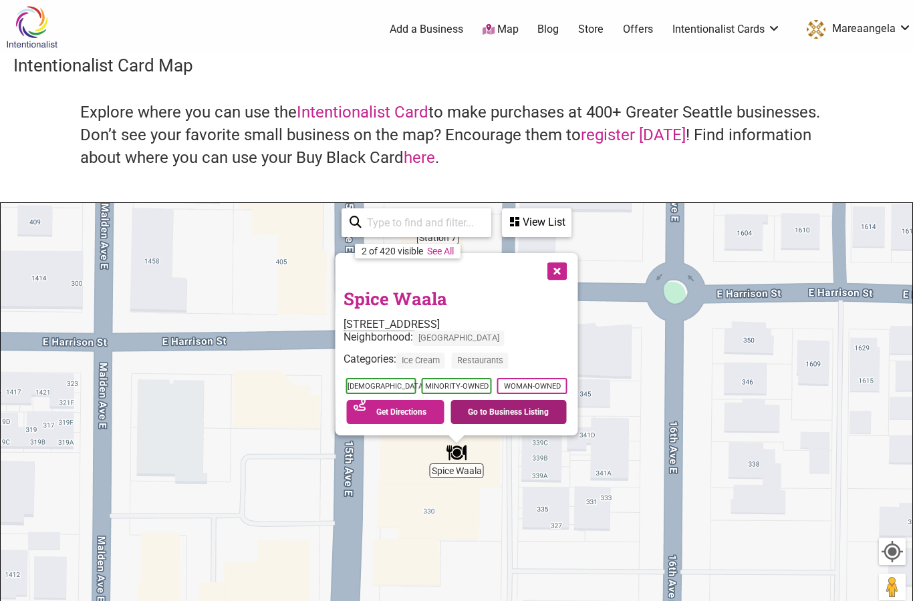
click at [489, 406] on link "Go to Business Listing" at bounding box center [508, 412] width 116 height 24
